Goal: Task Accomplishment & Management: Complete application form

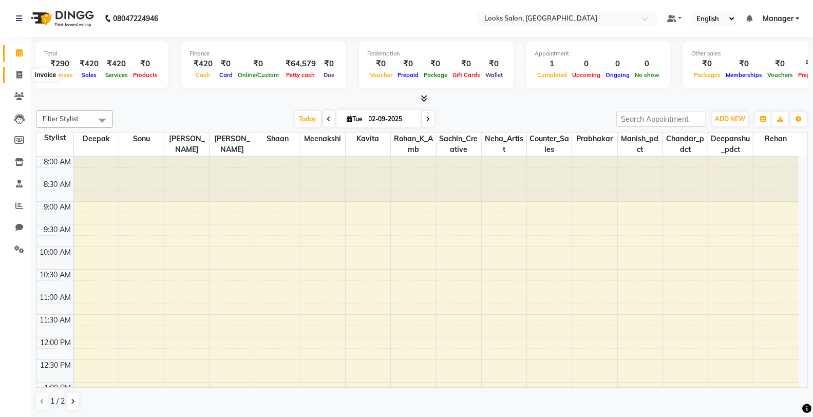
click at [17, 79] on icon at bounding box center [19, 75] width 6 height 8
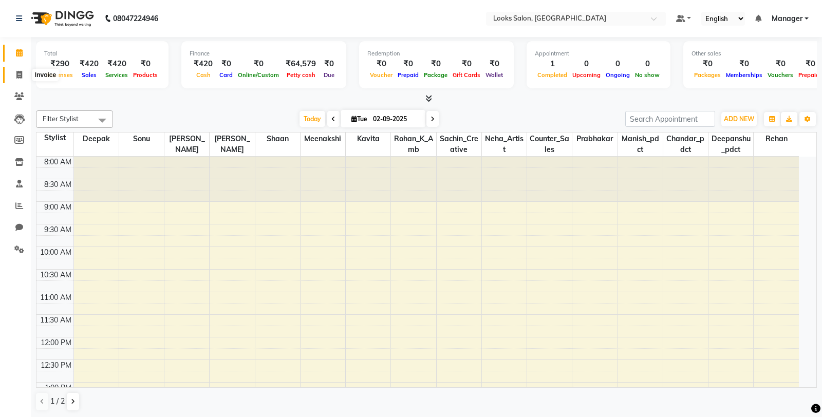
select select "8125"
select select "service"
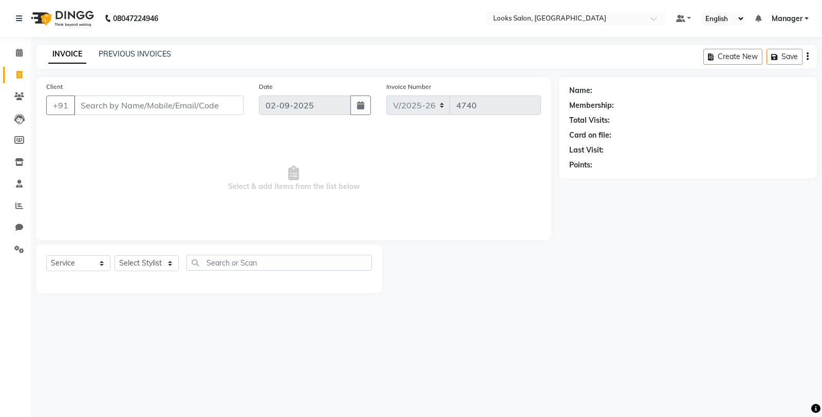
click at [126, 110] on input "Client" at bounding box center [159, 106] width 170 height 20
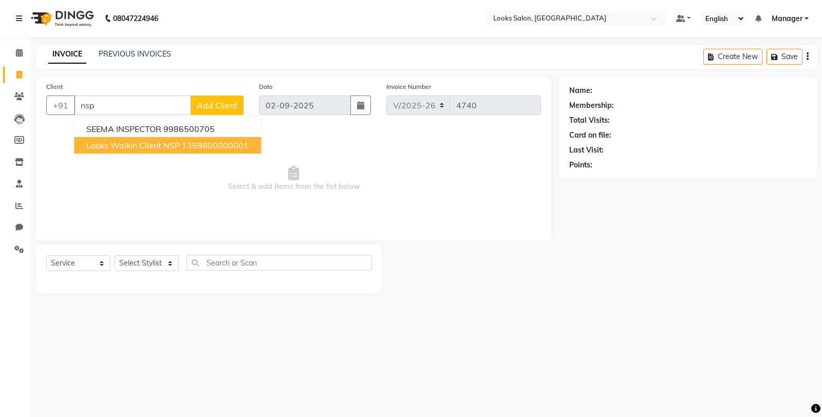
click at [133, 143] on span "Looks Walkin Client NSP" at bounding box center [132, 145] width 93 height 10
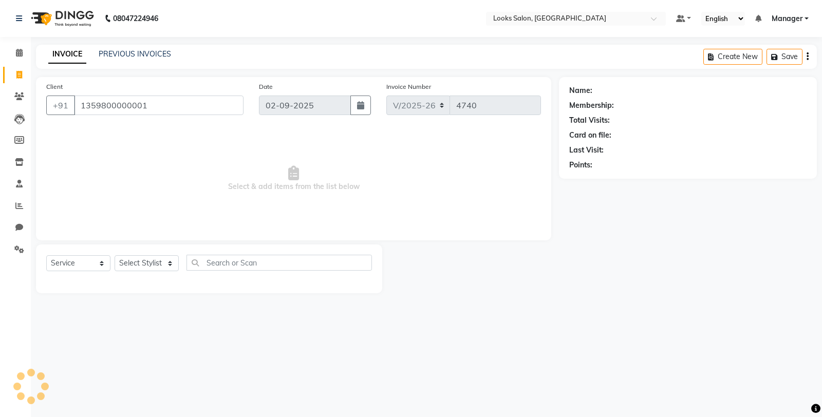
type input "1359800000001"
select select "1: Object"
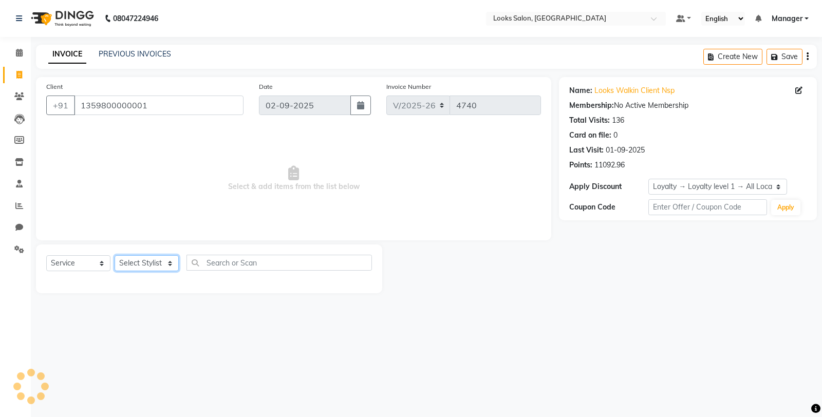
click at [154, 265] on select "Select Stylist Chandar_pdct Counter_Sales Damini_Mgr [PERSON_NAME] [PERSON_NAME…" at bounding box center [147, 263] width 64 height 16
select select "75830"
click at [115, 256] on select "Select Stylist Chandar_pdct Counter_Sales Damini_Mgr [PERSON_NAME] [PERSON_NAME…" at bounding box center [147, 263] width 64 height 16
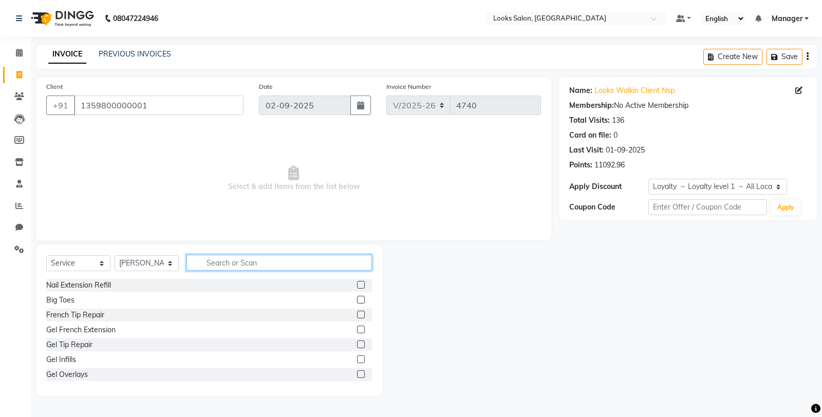
click at [202, 264] on input "text" at bounding box center [278, 263] width 185 height 16
type input "s"
type input "d ta"
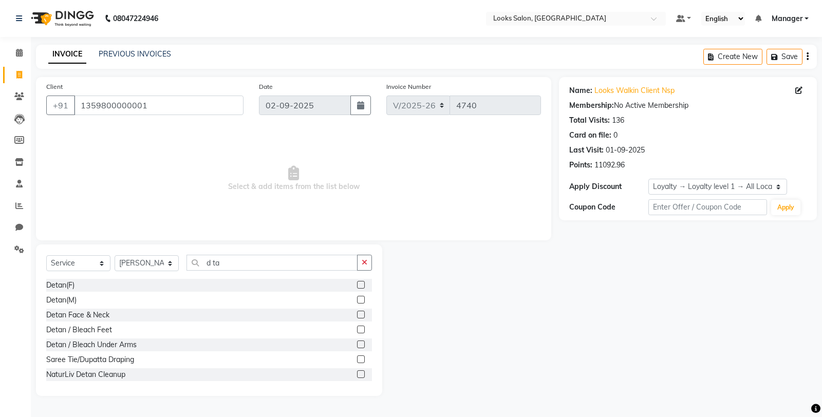
click at [357, 298] on label at bounding box center [361, 300] width 8 height 8
click at [357, 298] on input "checkbox" at bounding box center [360, 300] width 7 height 7
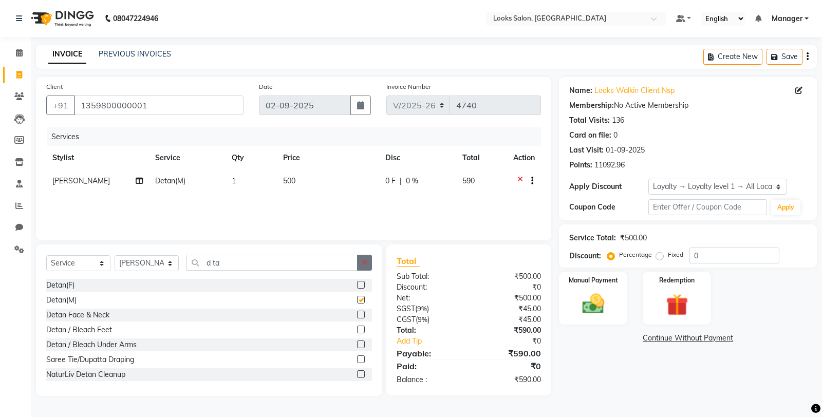
checkbox input "false"
click at [363, 264] on icon "button" at bounding box center [365, 262] width 6 height 7
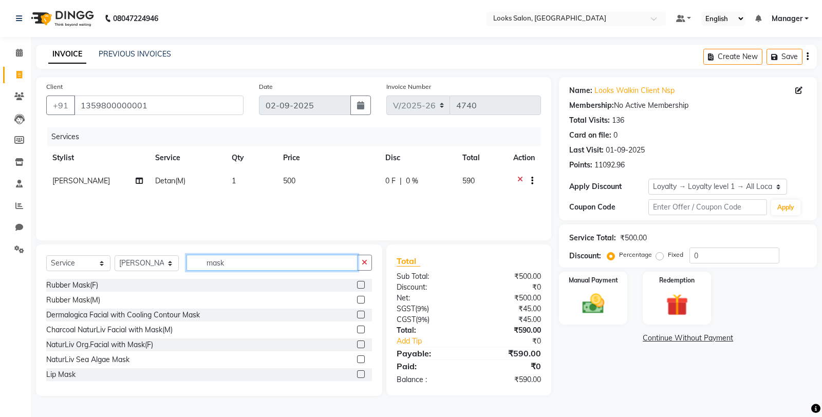
type input "mask"
click at [357, 298] on label at bounding box center [361, 300] width 8 height 8
click at [357, 298] on input "checkbox" at bounding box center [360, 300] width 7 height 7
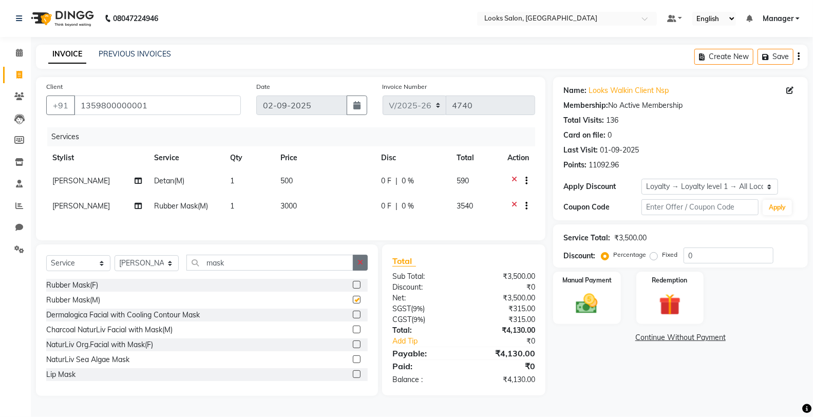
checkbox input "false"
click at [361, 266] on icon "button" at bounding box center [361, 262] width 6 height 7
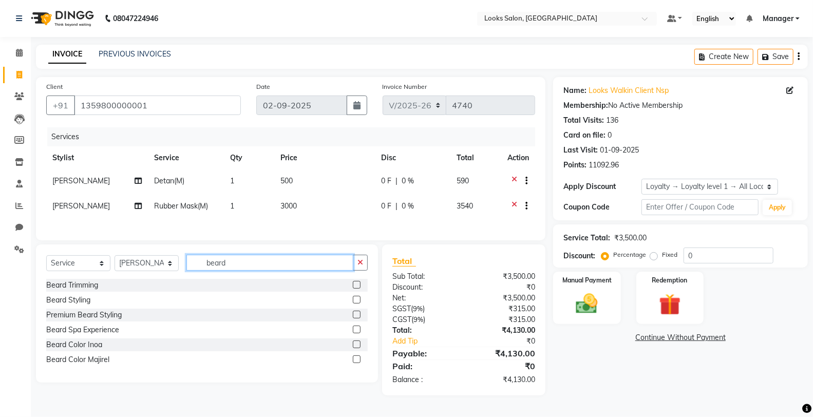
type input "beard"
click at [355, 289] on label at bounding box center [357, 285] width 8 height 8
click at [355, 289] on input "checkbox" at bounding box center [356, 285] width 7 height 7
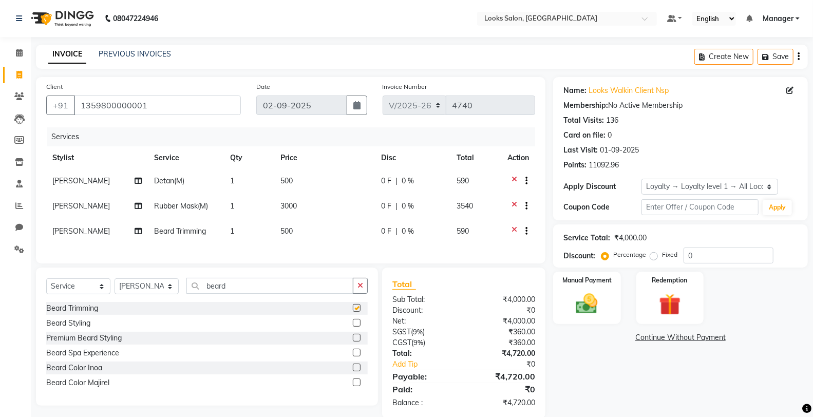
checkbox input "false"
click at [325, 205] on td "3000" at bounding box center [324, 207] width 101 height 25
select select "75830"
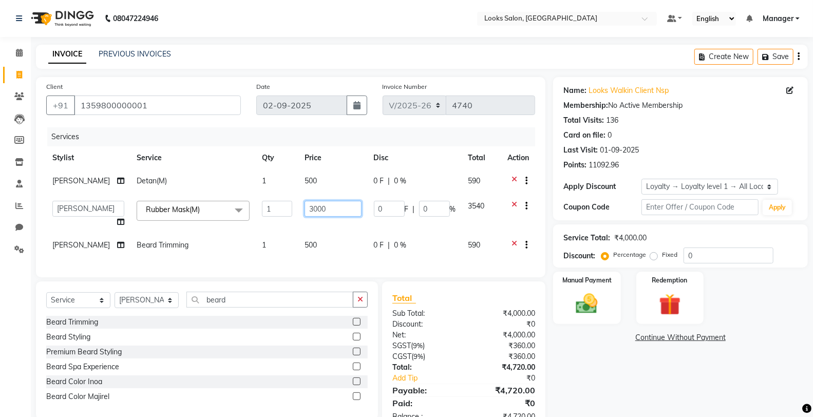
click at [325, 205] on input "3000" at bounding box center [333, 209] width 57 height 16
type input "3"
type input "1000"
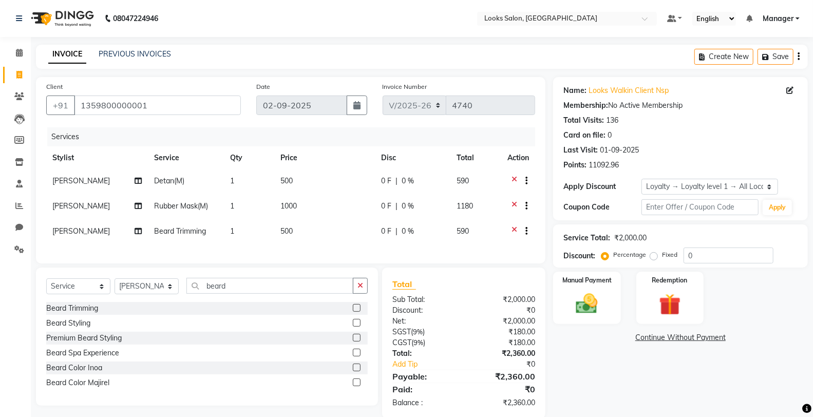
click at [321, 189] on td "500" at bounding box center [324, 182] width 101 height 25
select select "75830"
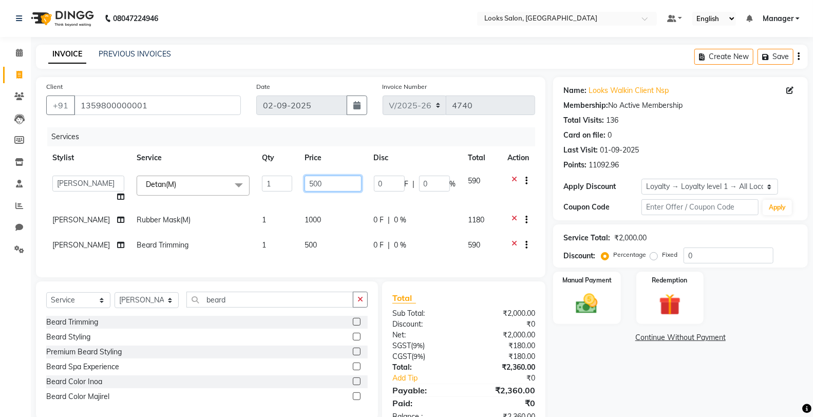
click at [329, 181] on input "500" at bounding box center [333, 184] width 57 height 16
type input "5"
type input "1000"
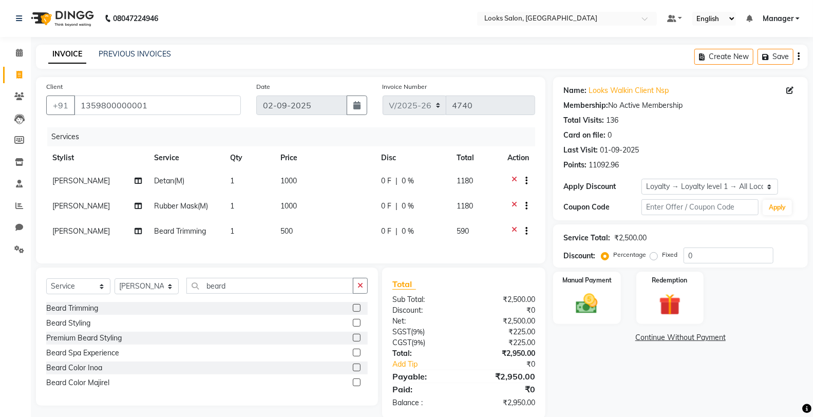
click at [327, 237] on td "500" at bounding box center [324, 232] width 101 height 25
select select "75830"
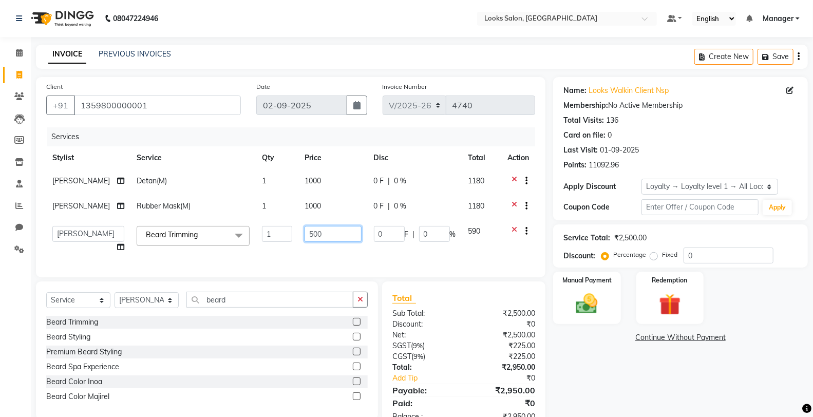
click at [328, 238] on input "500" at bounding box center [333, 234] width 57 height 16
type input "5"
type input "350"
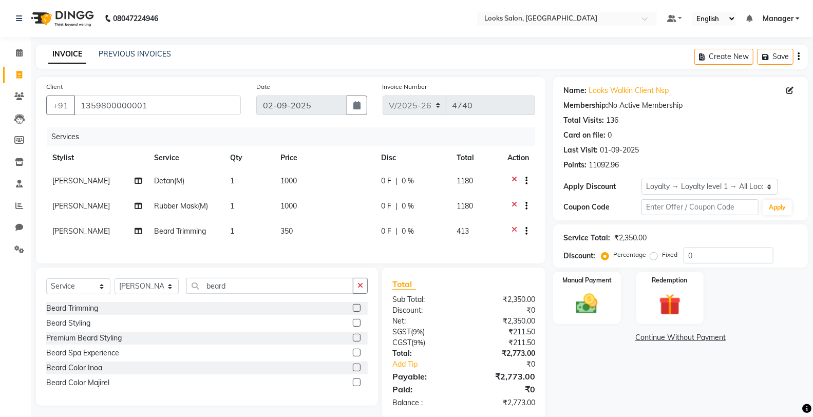
click at [627, 362] on div "Name: Looks Walkin Client Nsp Membership: No Active Membership Total Visits: 13…" at bounding box center [684, 248] width 262 height 342
click at [707, 259] on input "0" at bounding box center [729, 256] width 90 height 16
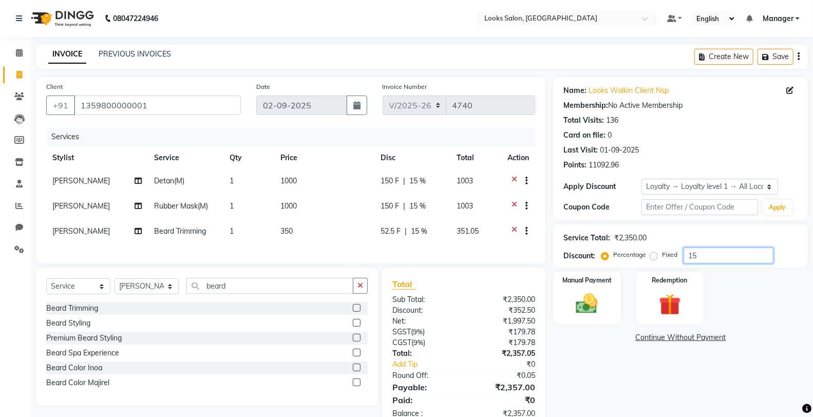
type input "15"
click at [741, 295] on div "Manual Payment Redemption" at bounding box center [680, 298] width 270 height 52
click at [614, 384] on div "Name: Looks Walkin Client Nsp Membership: No Active Membership Total Visits: 13…" at bounding box center [684, 253] width 262 height 352
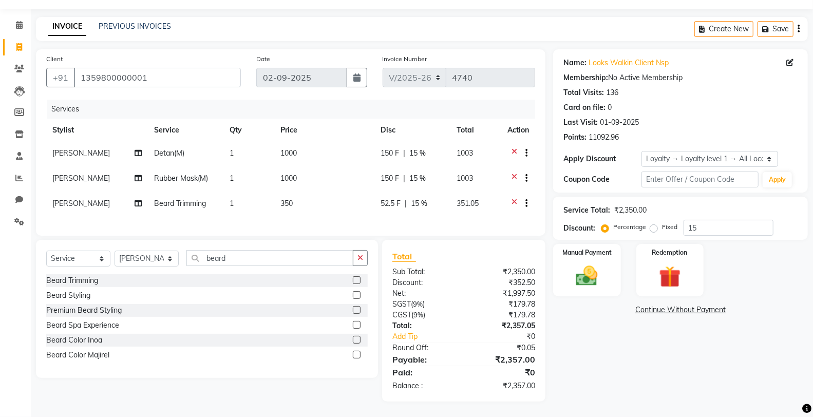
click at [309, 192] on td "350" at bounding box center [324, 204] width 100 height 25
select select "75830"
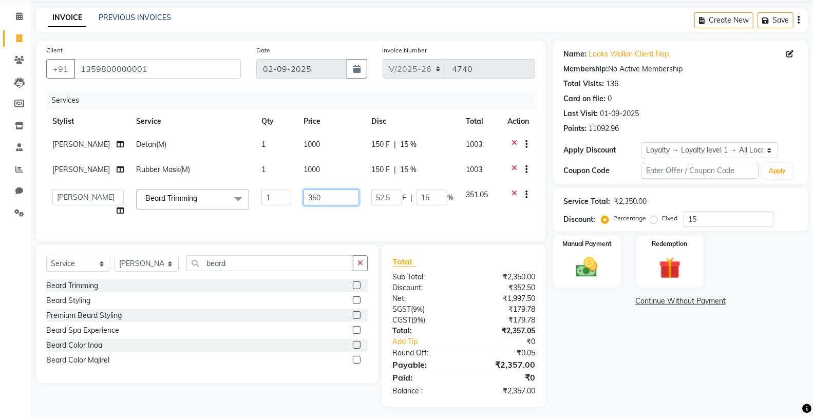
click at [322, 197] on input "350" at bounding box center [331, 198] width 55 height 16
type input "353"
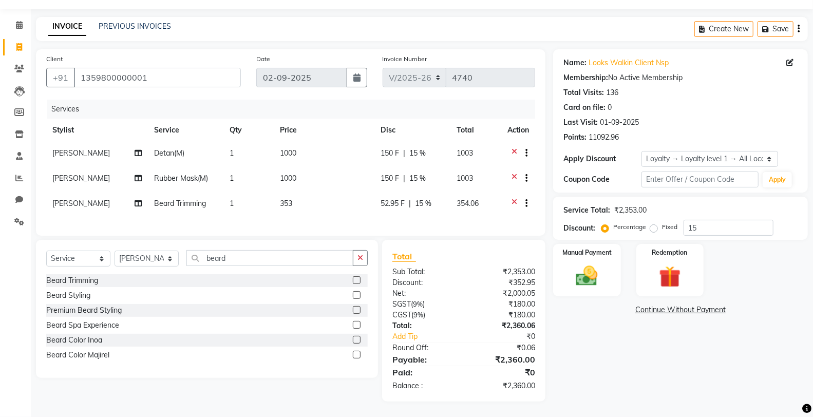
click at [605, 317] on div "Name: Looks Walkin Client Nsp Membership: No Active Membership Total Visits: 13…" at bounding box center [684, 225] width 262 height 352
click at [586, 265] on img at bounding box center [587, 276] width 36 height 26
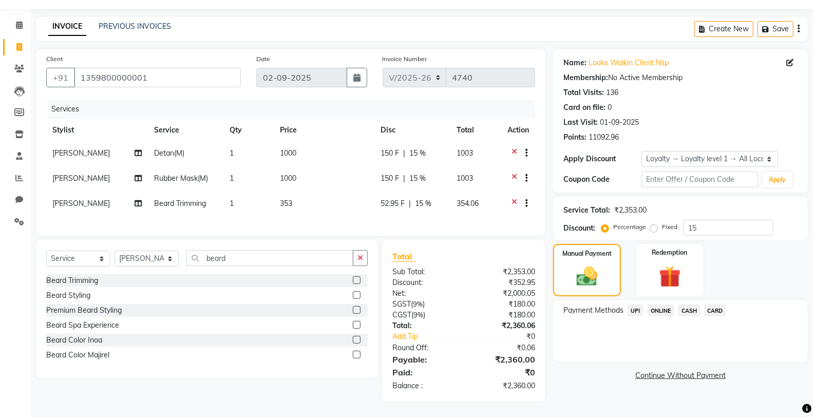
click at [636, 305] on span "UPI" at bounding box center [636, 311] width 16 height 12
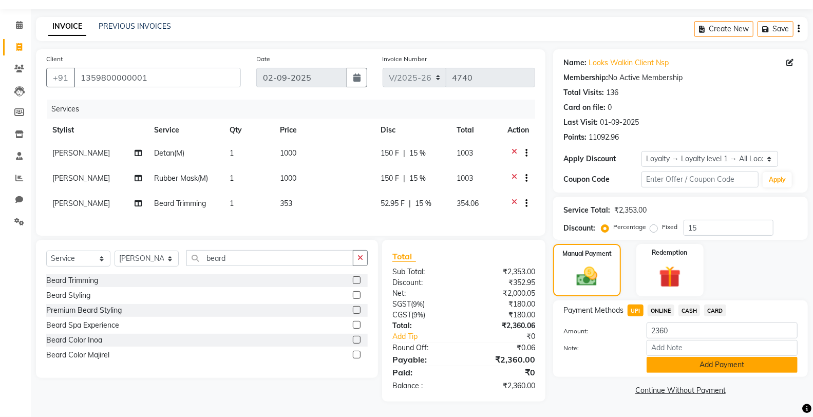
click at [675, 357] on button "Add Payment" at bounding box center [722, 365] width 151 height 16
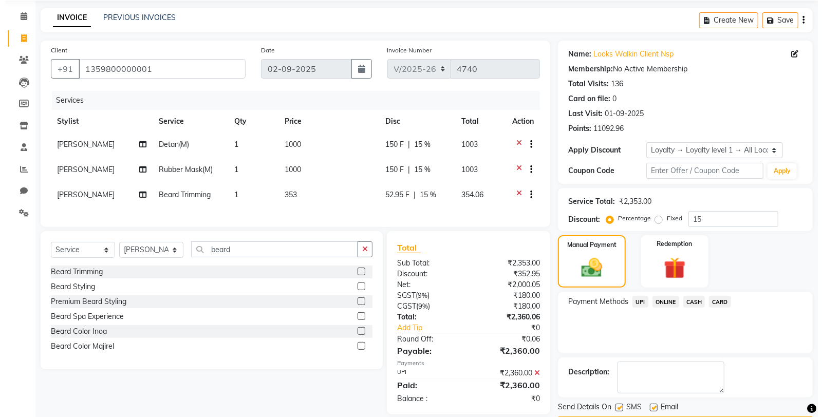
scroll to position [108, 0]
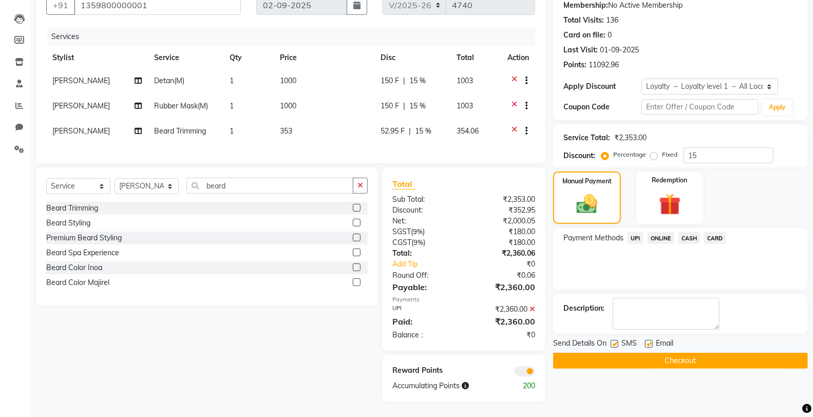
click at [528, 372] on span at bounding box center [525, 371] width 21 height 10
click at [535, 373] on input "checkbox" at bounding box center [535, 373] width 0 height 0
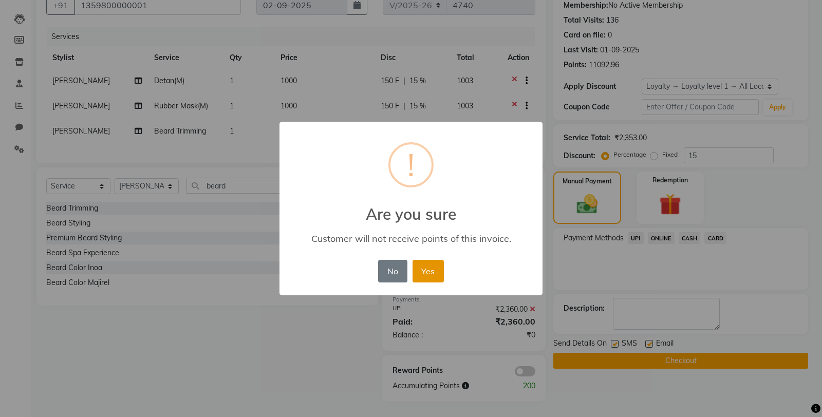
click at [429, 270] on button "Yes" at bounding box center [427, 271] width 31 height 23
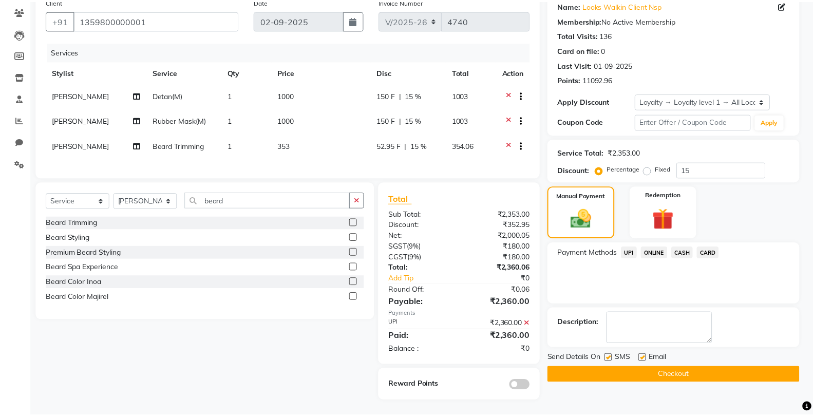
scroll to position [93, 0]
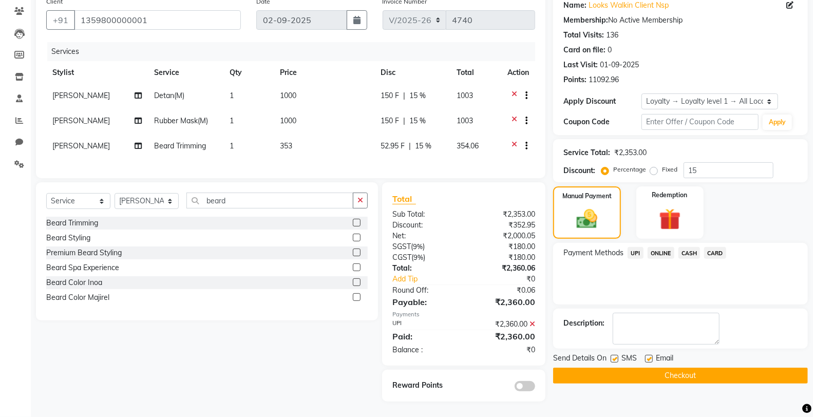
click at [613, 355] on label at bounding box center [615, 359] width 8 height 8
click at [613, 356] on input "checkbox" at bounding box center [614, 359] width 7 height 7
checkbox input "false"
click at [664, 374] on button "Checkout" at bounding box center [680, 376] width 255 height 16
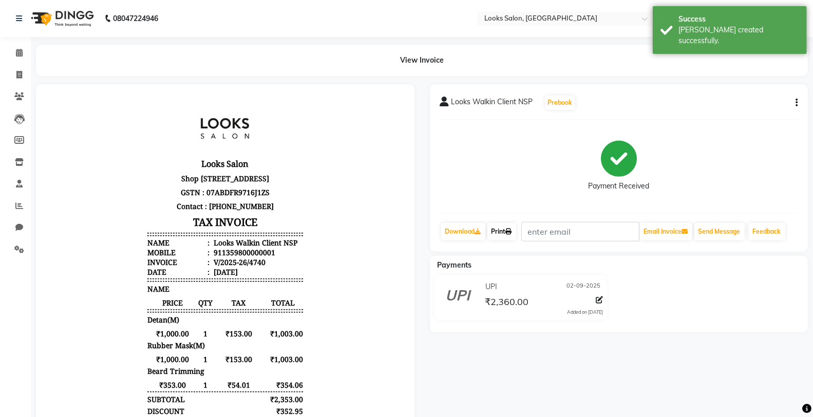
click at [505, 230] on link "Print" at bounding box center [501, 231] width 29 height 17
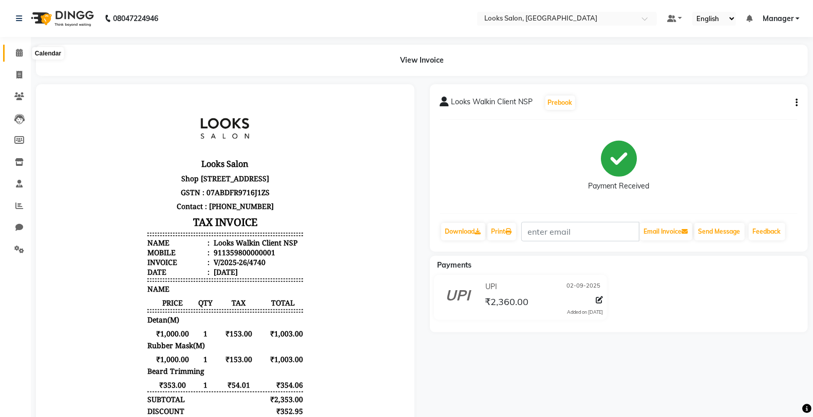
click at [16, 49] on icon at bounding box center [19, 53] width 7 height 8
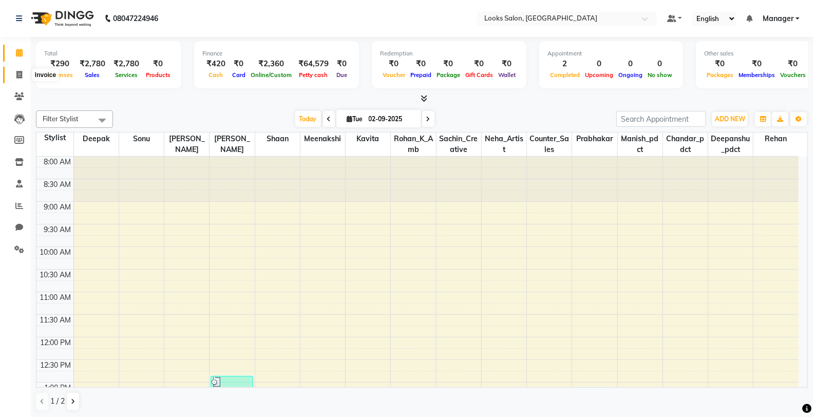
click at [16, 74] on icon at bounding box center [19, 75] width 6 height 8
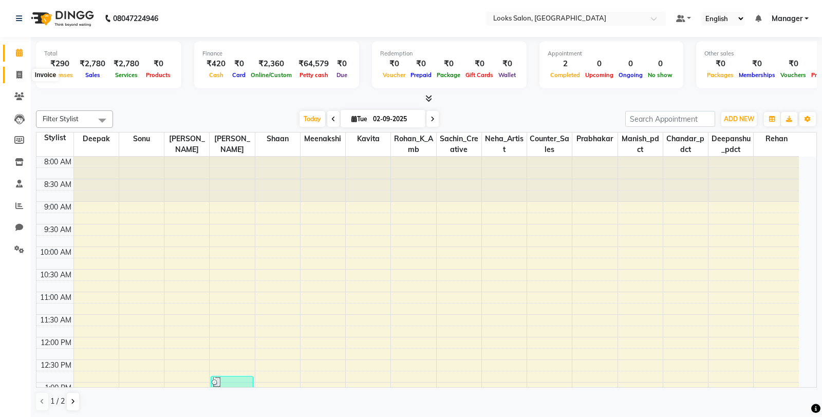
select select "service"
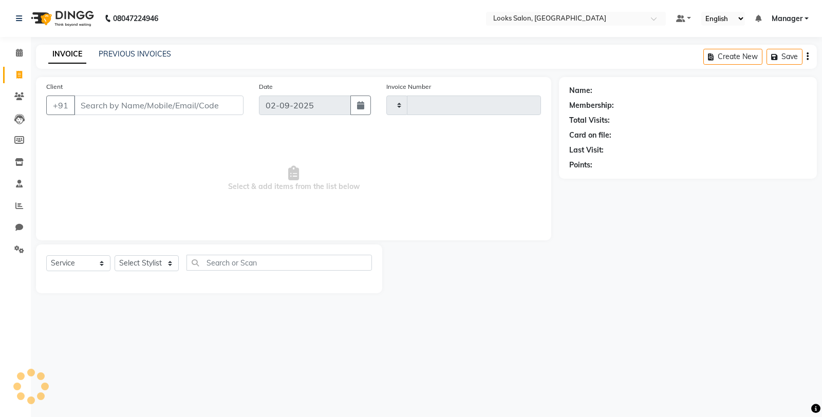
type input "4741"
select select "8125"
type input "9811404885"
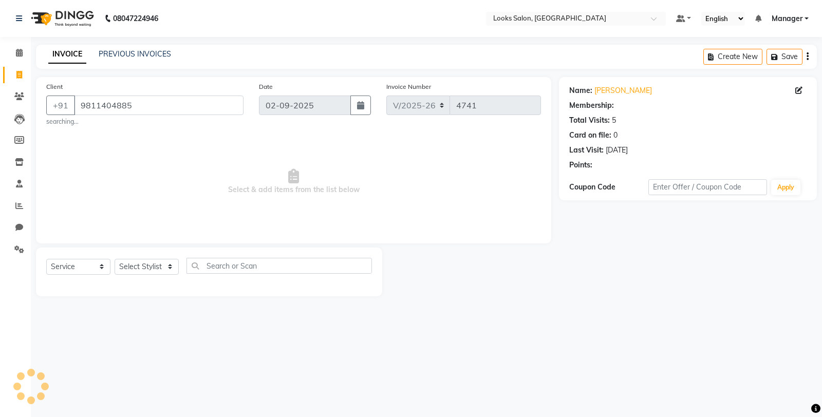
select select "1: Object"
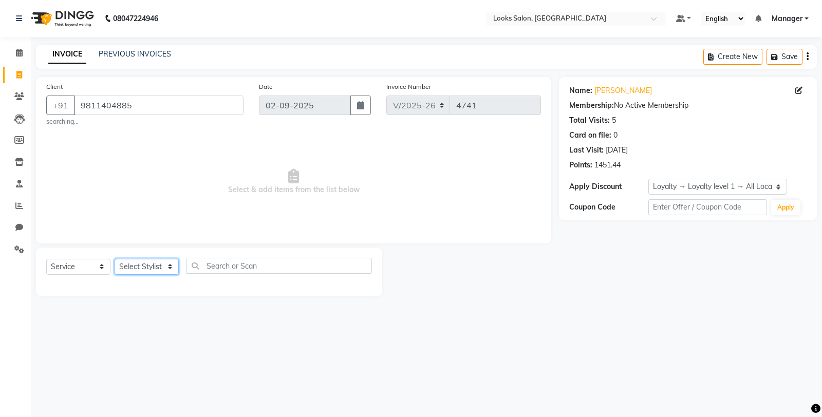
click at [147, 266] on select "Select Stylist Chandar_pdct Counter_Sales Damini_Mgr [PERSON_NAME] [PERSON_NAME…" at bounding box center [147, 267] width 64 height 16
select select "77022"
click at [115, 259] on select "Select Stylist Chandar_pdct Counter_Sales Damini_Mgr [PERSON_NAME] [PERSON_NAME…" at bounding box center [147, 267] width 64 height 16
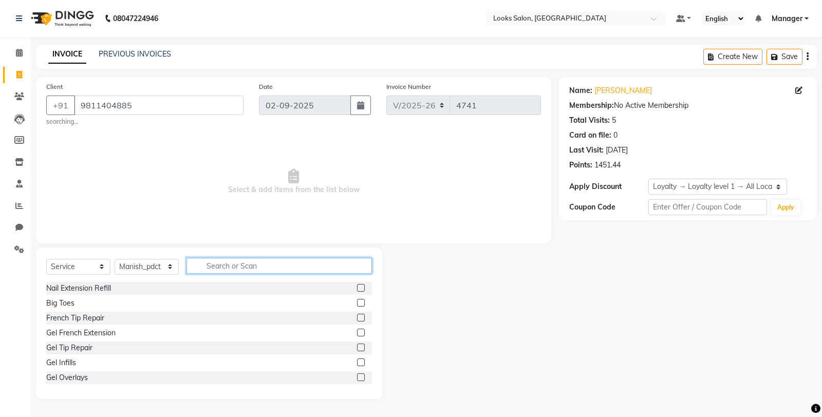
click at [248, 273] on input "text" at bounding box center [278, 266] width 185 height 16
type input "ice"
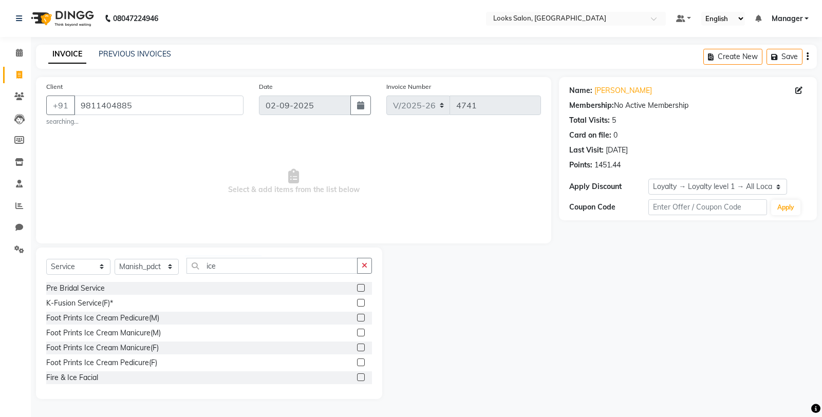
click at [357, 362] on label at bounding box center [361, 363] width 8 height 8
click at [357, 362] on input "checkbox" at bounding box center [360, 363] width 7 height 7
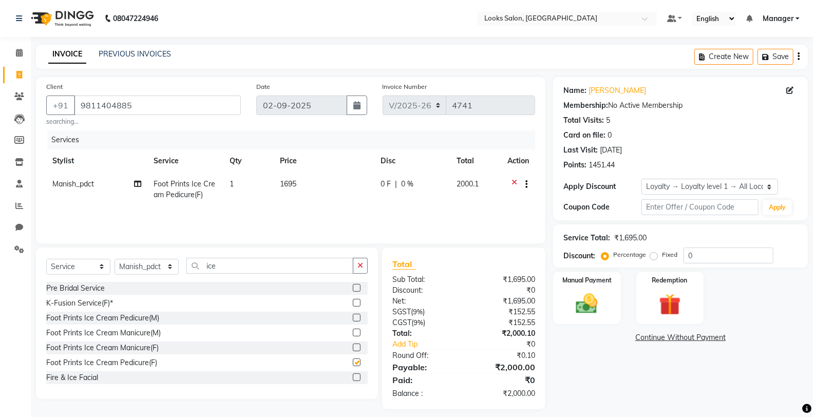
checkbox input "false"
click at [324, 186] on td "1695" at bounding box center [324, 190] width 101 height 34
select select "77022"
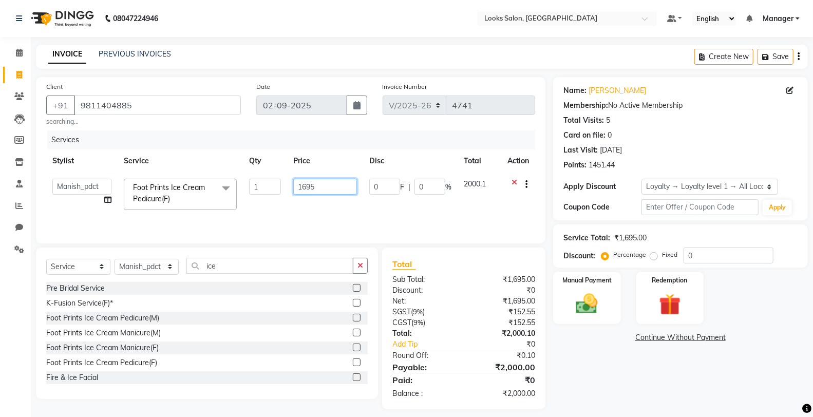
click at [325, 186] on input "1695" at bounding box center [325, 187] width 64 height 16
type input "1"
type input "1500"
click at [612, 364] on div "Name: [PERSON_NAME] Membership: No Active Membership Total Visits: 5 Card on fi…" at bounding box center [684, 243] width 262 height 332
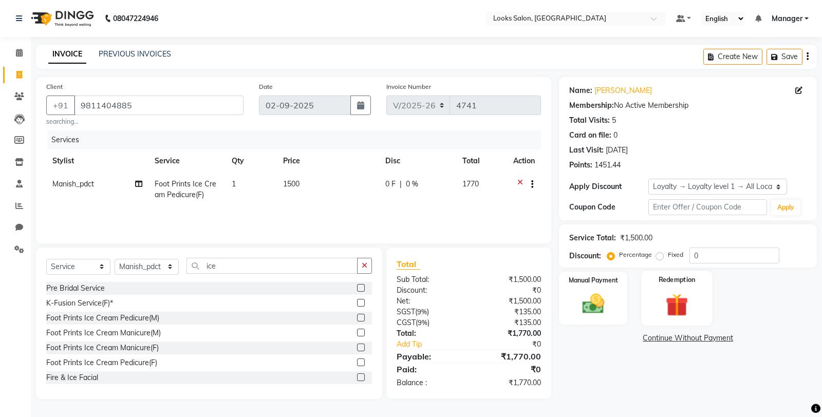
click at [682, 290] on div "Redemption" at bounding box center [677, 298] width 71 height 55
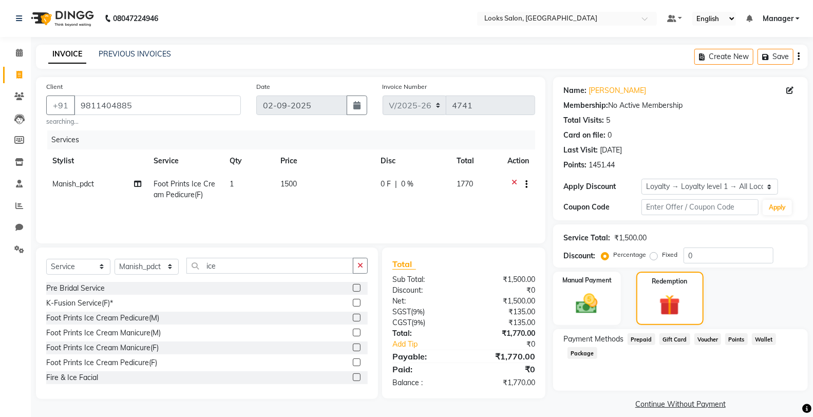
click at [730, 340] on span "Points" at bounding box center [736, 339] width 23 height 12
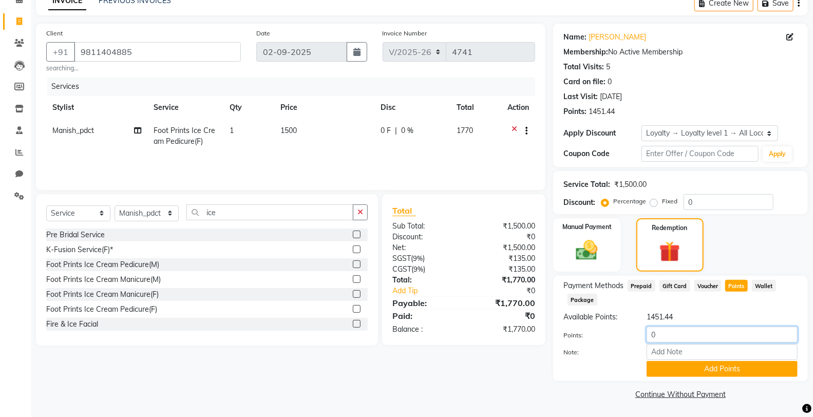
click at [680, 341] on input "0" at bounding box center [722, 335] width 151 height 16
type input "1450"
click at [728, 368] on button "Add Points" at bounding box center [722, 369] width 151 height 16
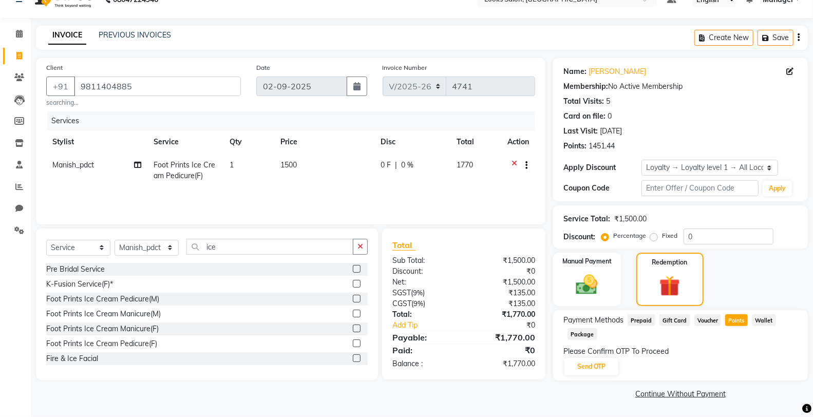
scroll to position [18, 0]
click at [590, 365] on button "Send OTP" at bounding box center [592, 367] width 54 height 17
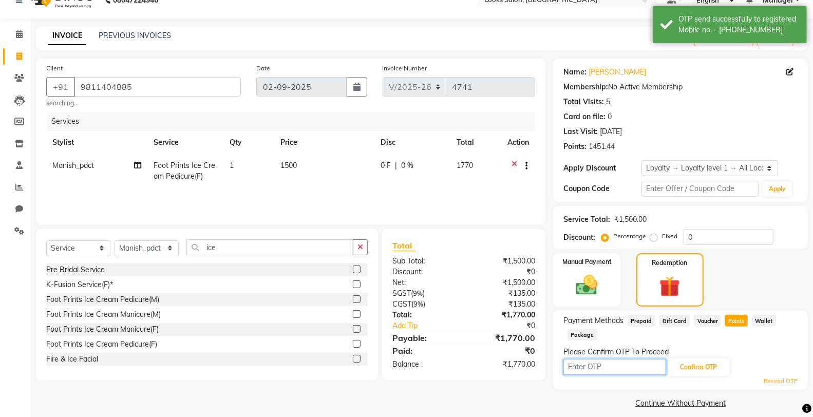
click at [590, 365] on input "text" at bounding box center [614, 367] width 103 height 16
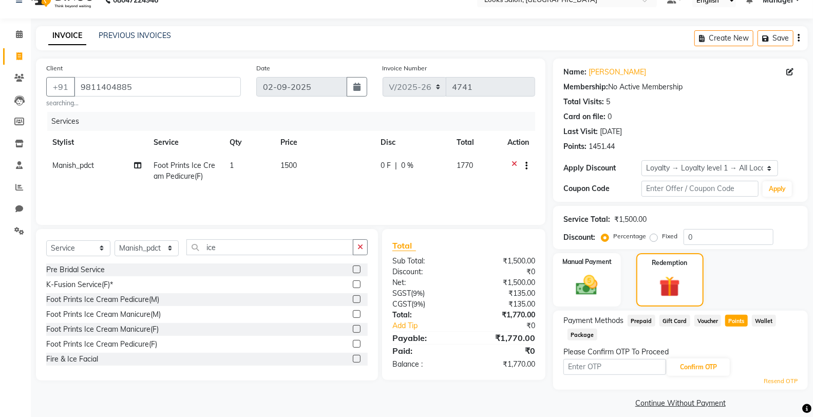
click at [784, 382] on link "Resend OTP" at bounding box center [781, 381] width 34 height 9
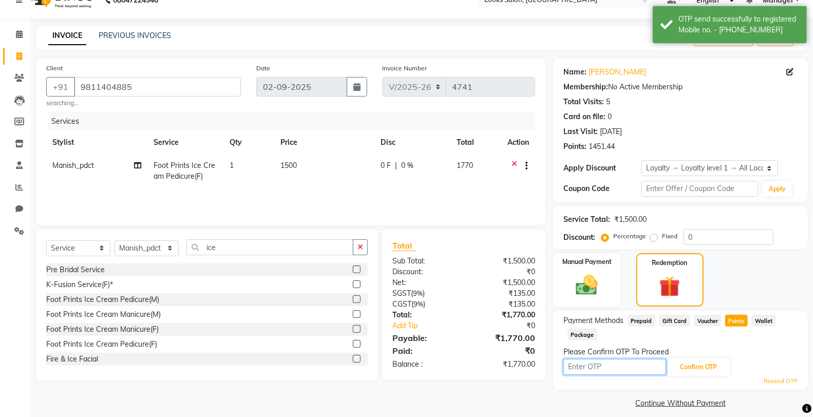
click at [622, 368] on input "text" at bounding box center [614, 367] width 103 height 16
type input "5051"
click at [677, 366] on button "Confirm OTP" at bounding box center [698, 367] width 63 height 17
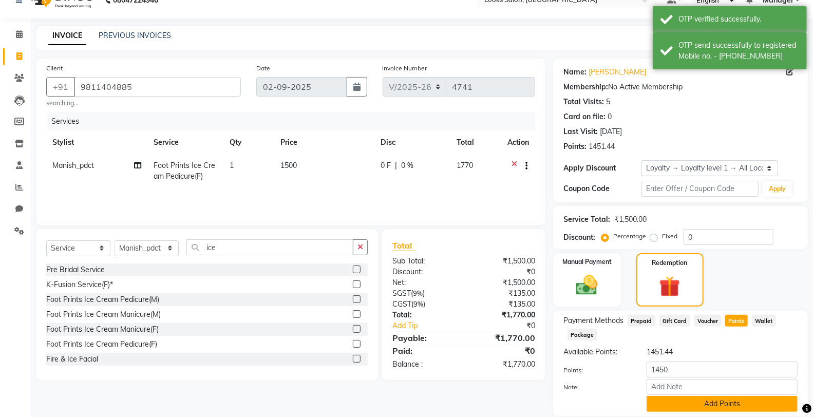
click at [712, 405] on button "Add Points" at bounding box center [722, 404] width 151 height 16
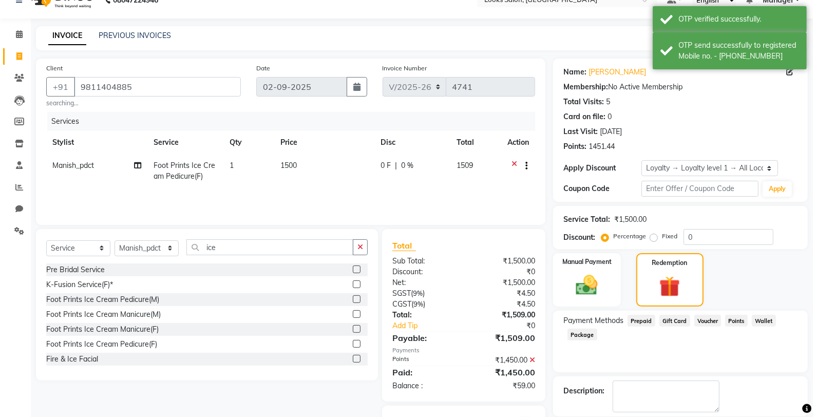
scroll to position [69, 0]
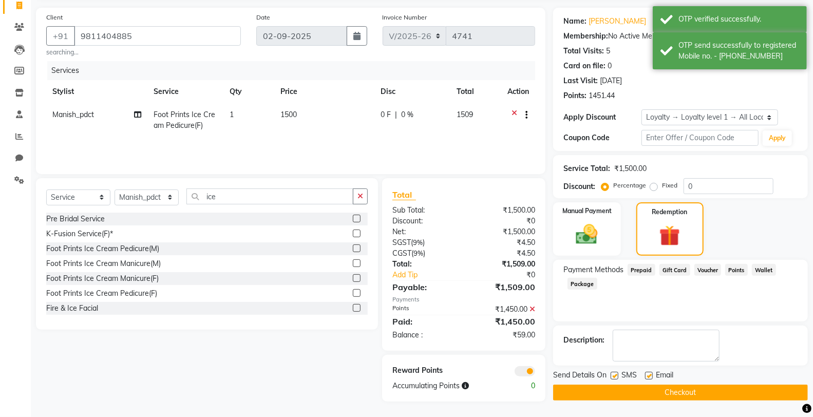
click at [614, 376] on label at bounding box center [615, 376] width 8 height 8
click at [614, 376] on input "checkbox" at bounding box center [614, 376] width 7 height 7
checkbox input "false"
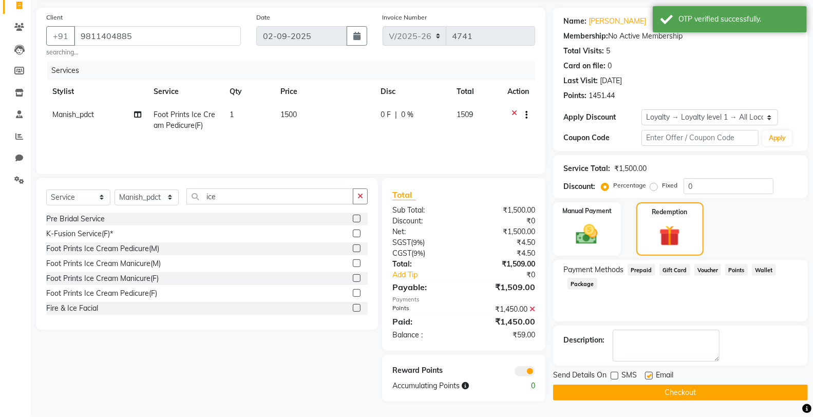
click at [637, 393] on button "Checkout" at bounding box center [680, 393] width 255 height 16
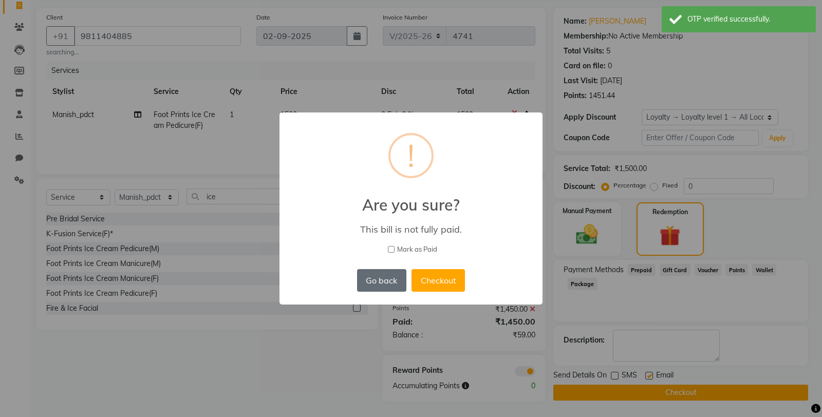
click at [384, 287] on button "Go back" at bounding box center [381, 280] width 49 height 23
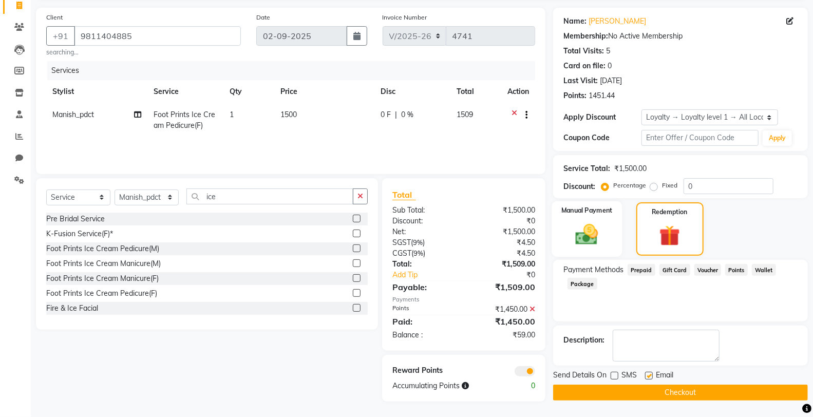
click at [589, 247] on img at bounding box center [587, 234] width 36 height 26
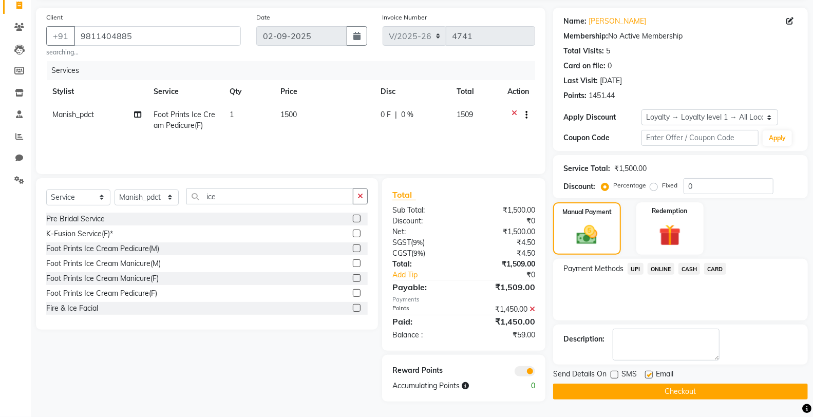
click at [689, 271] on span "CASH" at bounding box center [690, 269] width 22 height 12
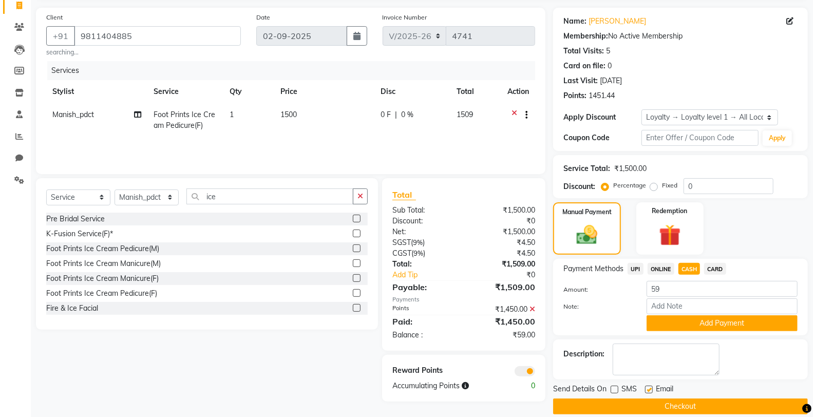
click at [710, 403] on button "Checkout" at bounding box center [680, 407] width 255 height 16
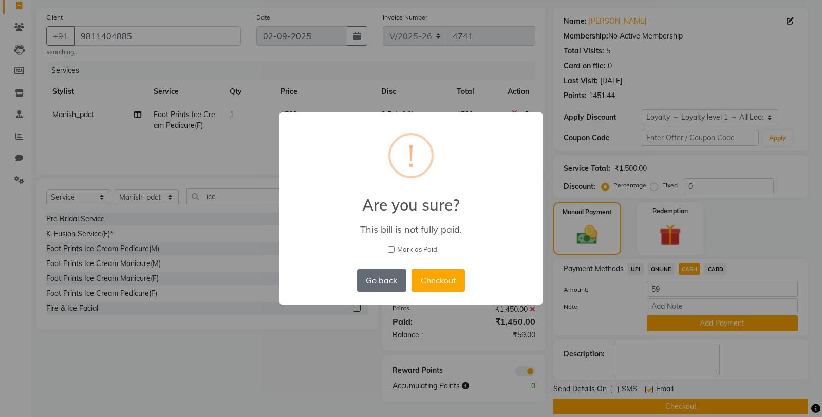
click at [381, 273] on button "Go back" at bounding box center [381, 280] width 49 height 23
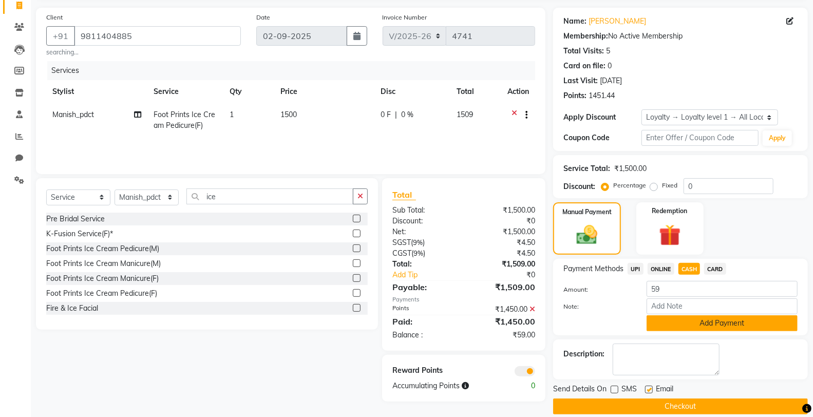
click at [689, 321] on button "Add Payment" at bounding box center [722, 323] width 151 height 16
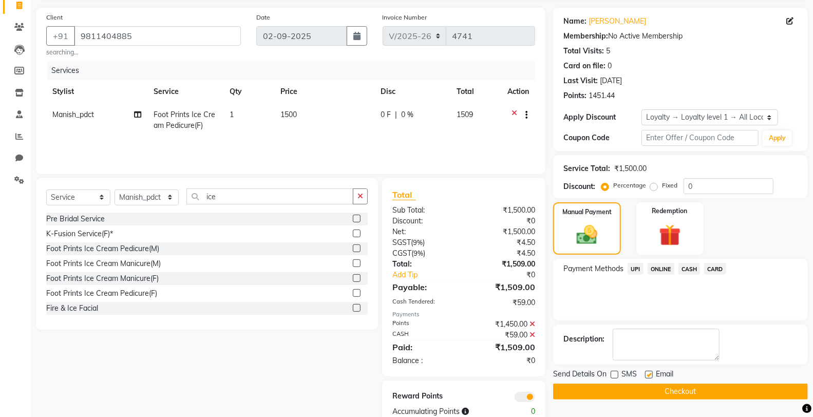
scroll to position [95, 0]
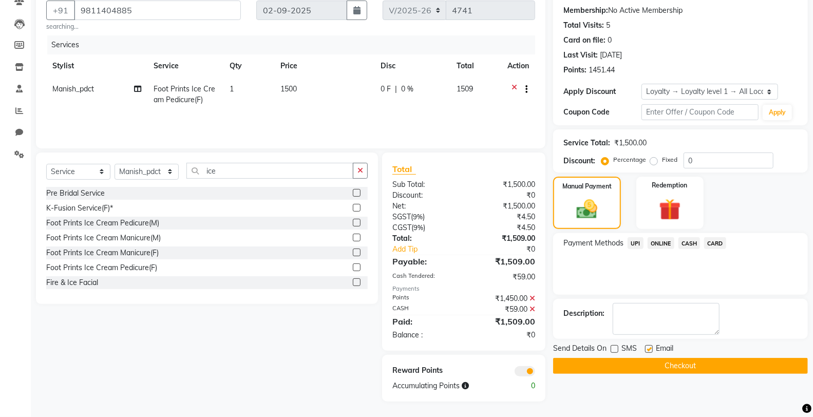
click at [645, 361] on button "Checkout" at bounding box center [680, 366] width 255 height 16
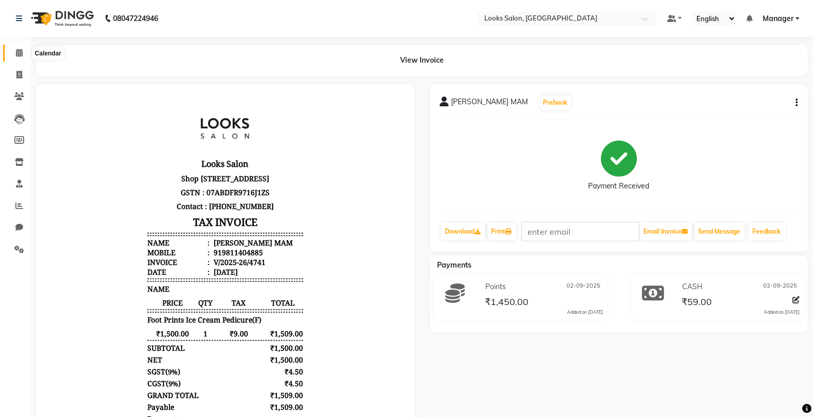
click at [22, 49] on span at bounding box center [19, 53] width 18 height 12
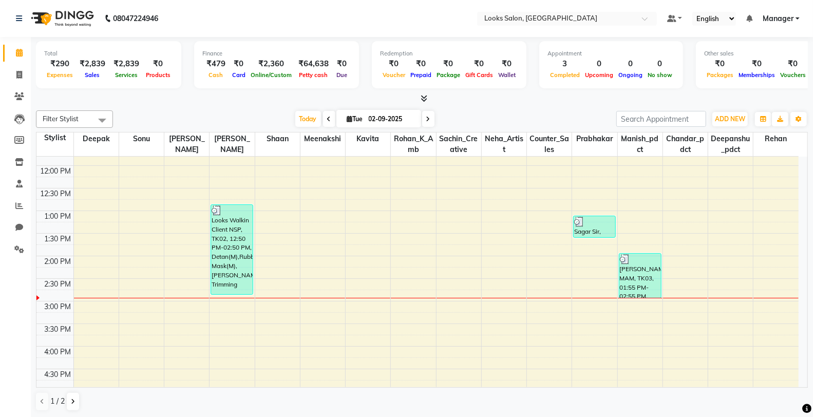
scroll to position [196, 0]
